Goal: Obtain resource: Obtain resource

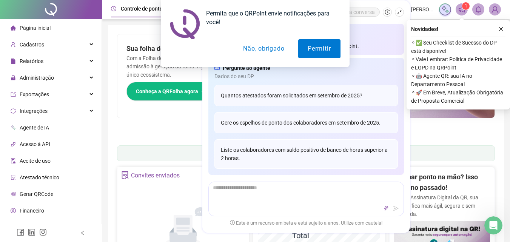
click at [255, 48] on button "Não, obrigado" at bounding box center [264, 48] width 60 height 19
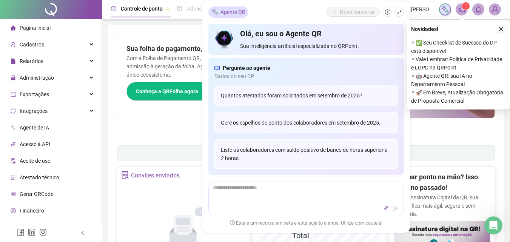
click at [503, 28] on icon "close" at bounding box center [500, 28] width 5 height 5
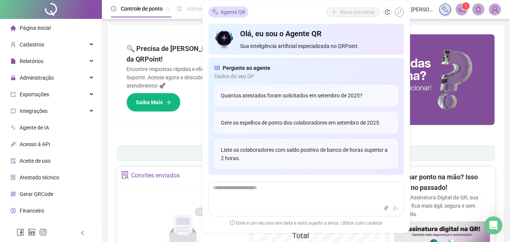
click at [400, 11] on icon "shrink" at bounding box center [399, 12] width 5 height 5
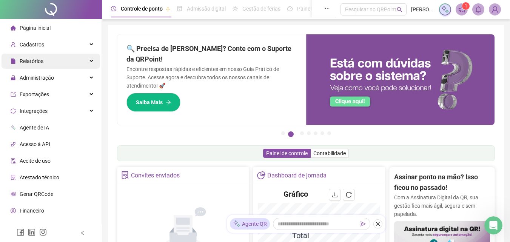
click at [53, 65] on div "Relatórios" at bounding box center [51, 61] width 99 height 15
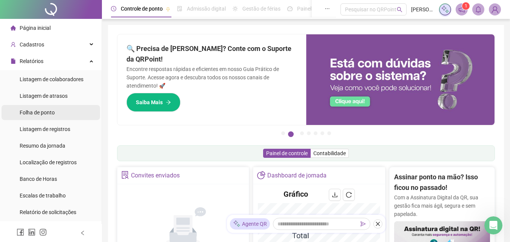
click at [54, 110] on span "Folha de ponto" at bounding box center [37, 112] width 35 height 6
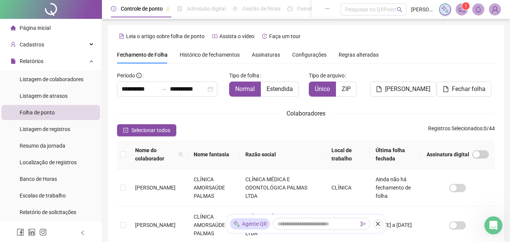
scroll to position [34, 0]
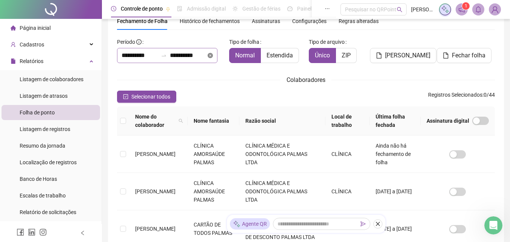
click at [213, 55] on icon "close-circle" at bounding box center [210, 55] width 5 height 5
click at [146, 60] on input at bounding box center [140, 55] width 36 height 9
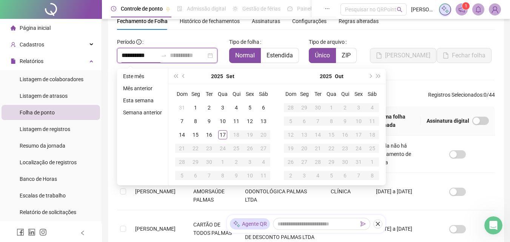
type input "**********"
click at [183, 79] on button "prev-year" at bounding box center [184, 76] width 8 height 15
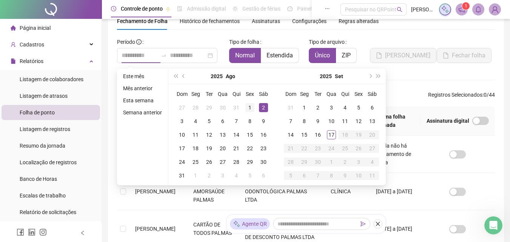
type input "**********"
click at [250, 106] on div "1" at bounding box center [249, 107] width 9 height 9
type input "**********"
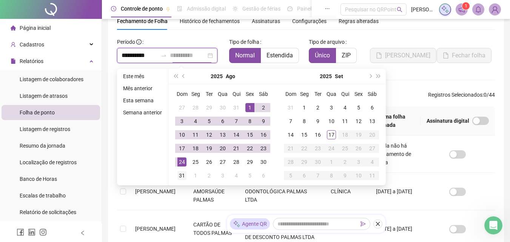
type input "**********"
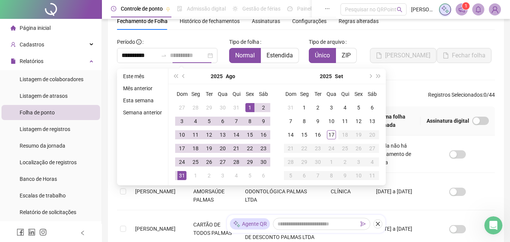
click at [179, 172] on div "31" at bounding box center [181, 175] width 9 height 9
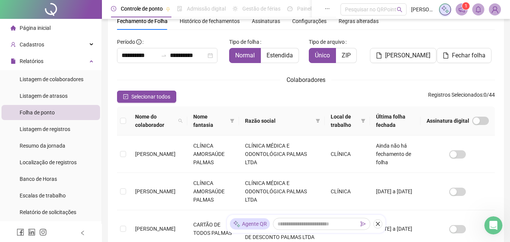
click at [202, 79] on div "Colaboradores" at bounding box center [306, 79] width 378 height 9
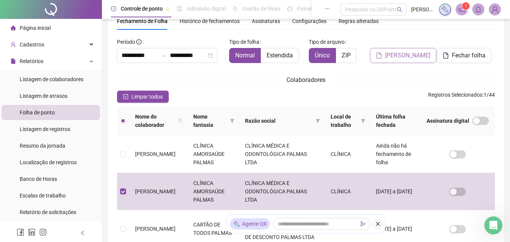
click at [403, 55] on span "[PERSON_NAME]" at bounding box center [407, 55] width 45 height 9
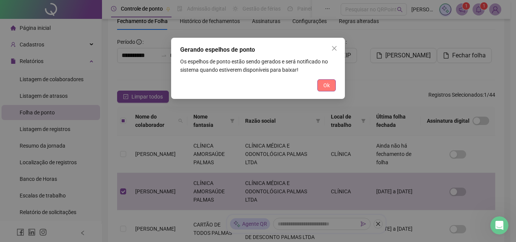
click at [327, 85] on span "Ok" at bounding box center [326, 85] width 6 height 8
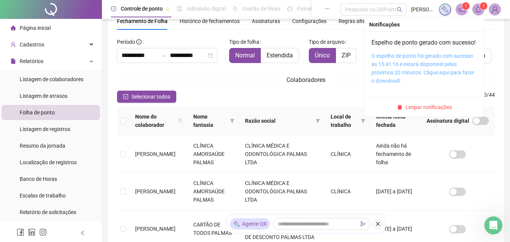
click at [427, 71] on link "O espelho de ponto foi gerado com sucesso às 15:41:16 e estará disponível pelos…" at bounding box center [423, 68] width 103 height 31
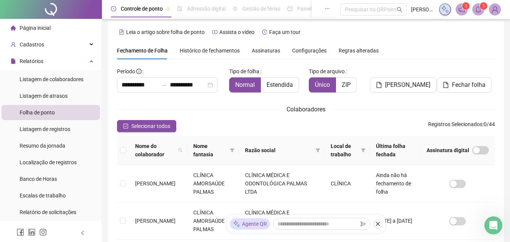
scroll to position [0, 0]
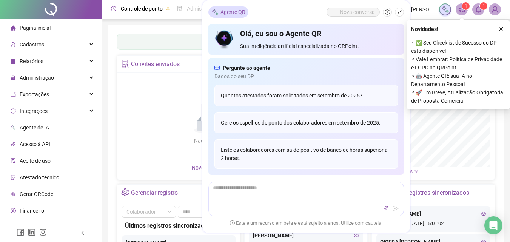
click at [399, 9] on icon "shrink" at bounding box center [399, 11] width 5 height 5
click at [400, 11] on icon "search" at bounding box center [400, 10] width 6 height 6
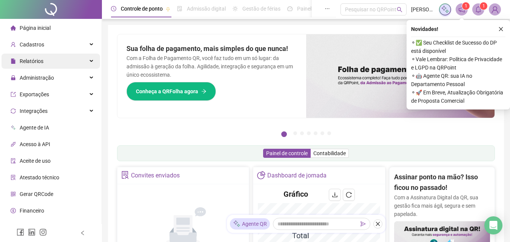
click at [88, 60] on div "Relatórios" at bounding box center [51, 61] width 99 height 15
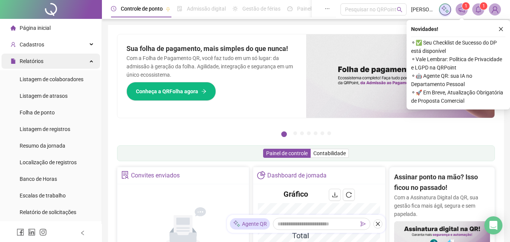
click at [88, 60] on div "Relatórios" at bounding box center [51, 61] width 99 height 15
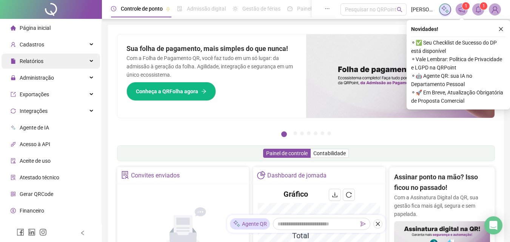
click at [83, 59] on div "Relatórios" at bounding box center [51, 61] width 99 height 15
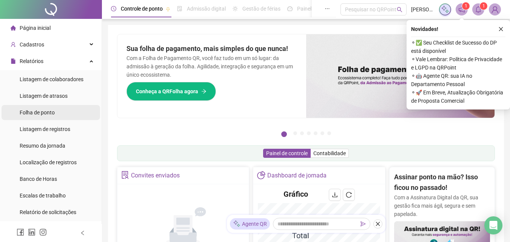
click at [42, 110] on span "Folha de ponto" at bounding box center [37, 112] width 35 height 6
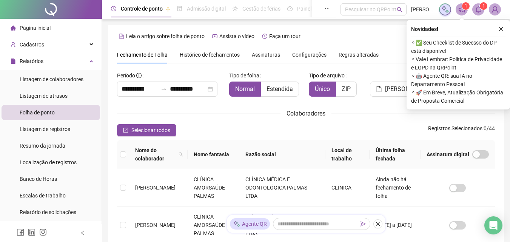
scroll to position [34, 0]
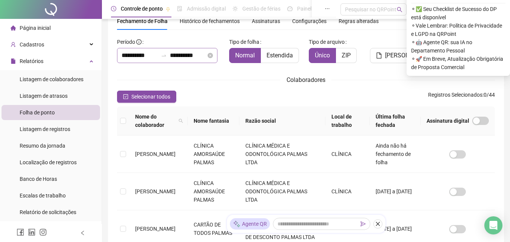
click at [217, 57] on div "**********" at bounding box center [167, 55] width 100 height 15
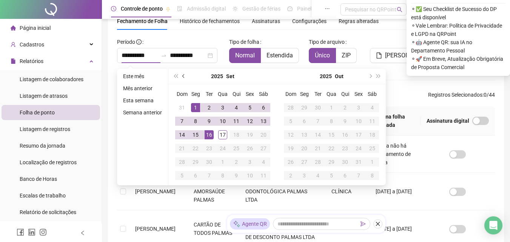
click at [183, 77] on span "prev-year" at bounding box center [184, 76] width 4 height 4
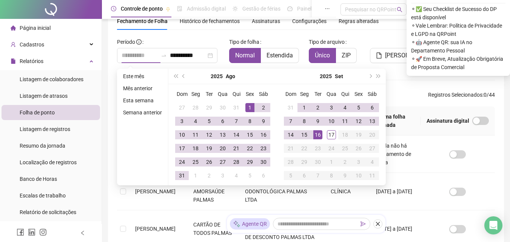
type input "**********"
click at [249, 107] on div "1" at bounding box center [249, 107] width 9 height 9
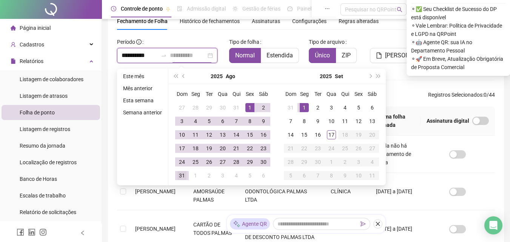
type input "**********"
click at [183, 174] on div "31" at bounding box center [181, 175] width 9 height 9
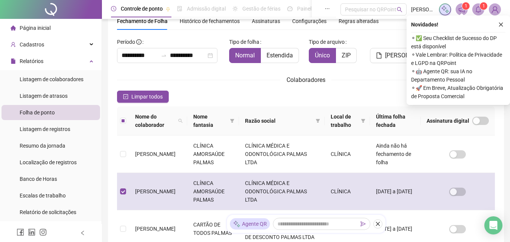
scroll to position [0, 0]
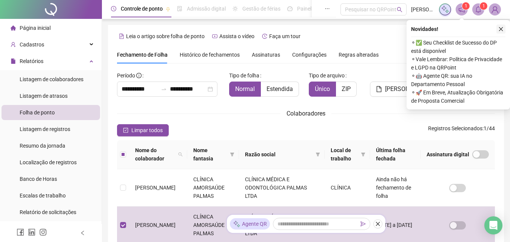
click at [504, 29] on button "button" at bounding box center [500, 29] width 9 height 9
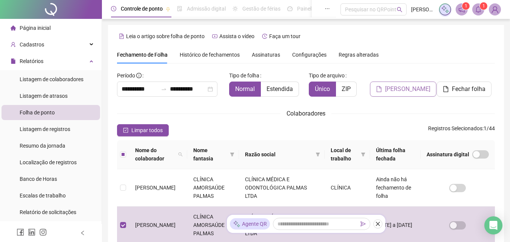
click at [398, 91] on span "[PERSON_NAME]" at bounding box center [407, 89] width 45 height 9
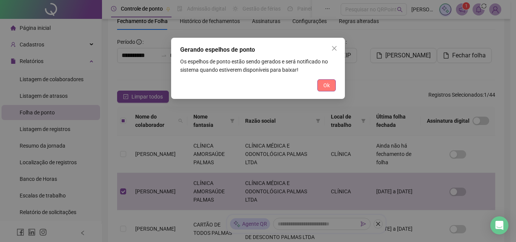
click at [330, 85] on button "Ok" at bounding box center [326, 85] width 18 height 12
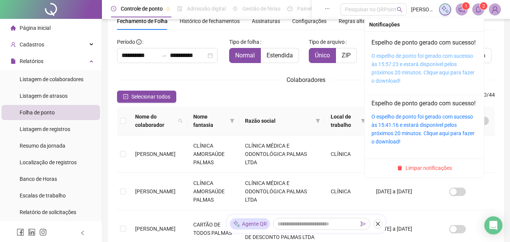
click at [413, 70] on link "O espelho de ponto foi gerado com sucesso às 15:57:23 e estará disponível pelos…" at bounding box center [423, 68] width 103 height 31
